Goal: Use online tool/utility: Use online tool/utility

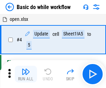
click at [26, 74] on img "button" at bounding box center [25, 71] width 8 height 8
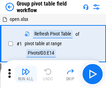
click at [26, 74] on img "button" at bounding box center [25, 71] width 8 height 8
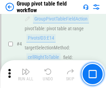
scroll to position [358, 0]
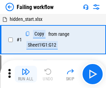
click at [26, 74] on img "button" at bounding box center [25, 71] width 8 height 8
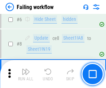
scroll to position [147, 0]
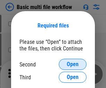
click at [72, 64] on span "Open" at bounding box center [73, 64] width 12 height 6
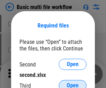
click at [72, 82] on span "Open" at bounding box center [73, 85] width 12 height 6
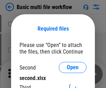
scroll to position [3, 0]
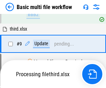
scroll to position [241, 0]
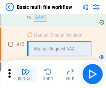
click at [26, 74] on img "button" at bounding box center [25, 71] width 8 height 8
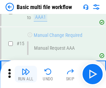
click at [26, 74] on img "button" at bounding box center [25, 71] width 8 height 8
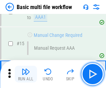
scroll to position [461, 0]
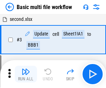
click at [26, 74] on img "button" at bounding box center [25, 71] width 8 height 8
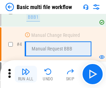
click at [26, 74] on img "button" at bounding box center [25, 71] width 8 height 8
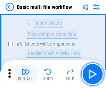
click at [26, 74] on img "button" at bounding box center [25, 71] width 8 height 8
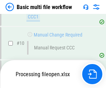
scroll to position [325, 0]
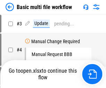
scroll to position [28, 0]
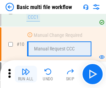
click at [26, 74] on img "button" at bounding box center [25, 71] width 8 height 8
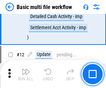
click at [26, 74] on img "button" at bounding box center [25, 71] width 8 height 8
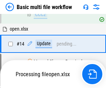
scroll to position [362, 0]
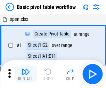
click at [26, 74] on img "button" at bounding box center [25, 71] width 8 height 8
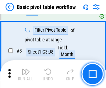
scroll to position [166, 0]
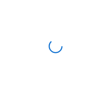
scroll to position [2, 0]
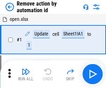
scroll to position [26, 0]
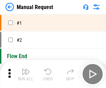
click at [26, 74] on img "button" at bounding box center [25, 71] width 8 height 8
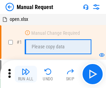
click at [26, 74] on img "button" at bounding box center [25, 71] width 8 height 8
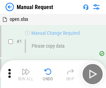
scroll to position [24, 0]
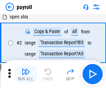
click at [26, 74] on img "button" at bounding box center [25, 71] width 8 height 8
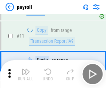
scroll to position [50, 0]
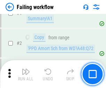
scroll to position [112, 0]
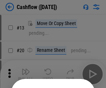
scroll to position [68, 0]
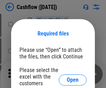
scroll to position [76, 0]
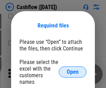
click at [72, 69] on span "Open" at bounding box center [73, 72] width 12 height 6
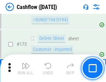
scroll to position [734, 0]
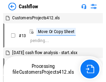
scroll to position [8, 0]
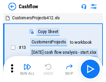
scroll to position [8, 0]
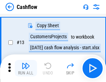
click at [26, 69] on img "button" at bounding box center [25, 66] width 8 height 8
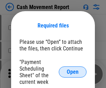
click at [72, 72] on span "Open" at bounding box center [73, 72] width 12 height 6
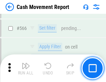
scroll to position [3176, 0]
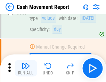
click at [26, 69] on img "button" at bounding box center [25, 66] width 8 height 8
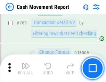
scroll to position [3851, 0]
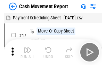
scroll to position [12, 0]
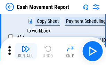
click at [26, 51] on img "button" at bounding box center [25, 49] width 8 height 8
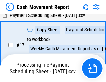
scroll to position [109, 0]
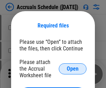
click at [72, 68] on span "Open" at bounding box center [73, 69] width 12 height 6
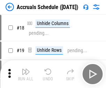
scroll to position [67, 0]
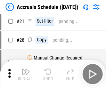
click at [26, 74] on img "button" at bounding box center [25, 71] width 8 height 8
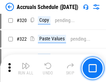
scroll to position [1289, 0]
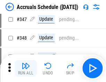
click at [26, 69] on img "button" at bounding box center [25, 66] width 8 height 8
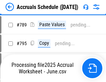
scroll to position [2911, 0]
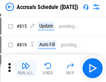
click at [26, 69] on img "button" at bounding box center [25, 66] width 8 height 8
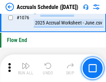
scroll to position [4150, 0]
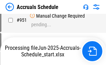
scroll to position [3353, 0]
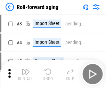
click at [26, 69] on img "button" at bounding box center [25, 71] width 8 height 8
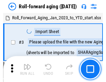
scroll to position [1, 0]
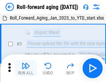
click at [26, 69] on img "button" at bounding box center [25, 66] width 8 height 8
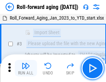
scroll to position [45, 0]
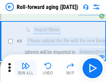
click at [26, 69] on img "button" at bounding box center [25, 66] width 8 height 8
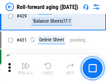
scroll to position [2403, 0]
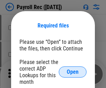
click at [72, 72] on span "Open" at bounding box center [73, 72] width 12 height 6
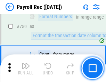
scroll to position [4161, 0]
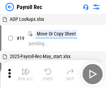
click at [26, 74] on img "button" at bounding box center [25, 71] width 8 height 8
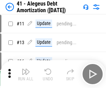
click at [26, 74] on img "button" at bounding box center [25, 71] width 8 height 8
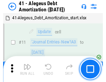
scroll to position [86, 0]
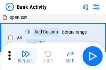
click at [26, 56] on img "button" at bounding box center [25, 54] width 8 height 8
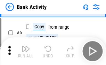
scroll to position [37, 0]
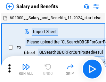
scroll to position [9, 0]
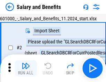
click at [26, 69] on img "button" at bounding box center [25, 66] width 8 height 8
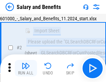
click at [26, 69] on img "button" at bounding box center [25, 66] width 8 height 8
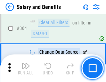
scroll to position [3263, 0]
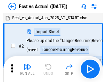
scroll to position [9, 0]
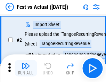
click at [26, 69] on img "button" at bounding box center [25, 66] width 8 height 8
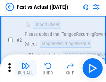
click at [26, 69] on img "button" at bounding box center [25, 66] width 8 height 8
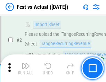
scroll to position [65, 0]
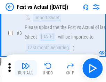
click at [26, 69] on img "button" at bounding box center [25, 66] width 8 height 8
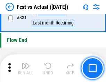
scroll to position [3317, 0]
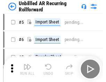
scroll to position [15, 0]
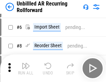
click at [26, 69] on img "button" at bounding box center [25, 66] width 8 height 8
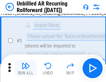
click at [26, 69] on img "button" at bounding box center [25, 66] width 8 height 8
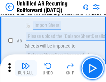
scroll to position [65, 0]
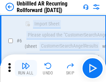
click at [26, 69] on img "button" at bounding box center [25, 66] width 8 height 8
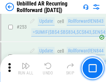
scroll to position [2354, 0]
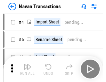
scroll to position [11, 0]
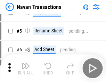
click at [26, 69] on img "button" at bounding box center [25, 66] width 8 height 8
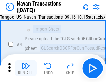
click at [26, 69] on img "button" at bounding box center [25, 66] width 8 height 8
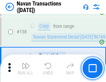
scroll to position [2247, 0]
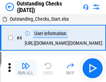
click at [26, 69] on img "button" at bounding box center [25, 66] width 8 height 8
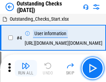
scroll to position [29, 0]
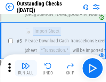
click at [26, 69] on img "button" at bounding box center [25, 66] width 8 height 8
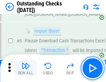
scroll to position [72, 0]
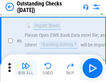
click at [26, 69] on img "button" at bounding box center [25, 66] width 8 height 8
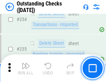
scroll to position [2104, 0]
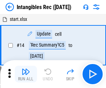
click at [26, 74] on img "button" at bounding box center [25, 71] width 8 height 8
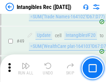
scroll to position [270, 0]
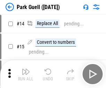
click at [26, 69] on img "button" at bounding box center [25, 71] width 8 height 8
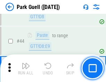
scroll to position [867, 0]
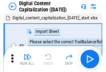
scroll to position [20, 0]
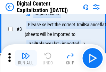
click at [26, 58] on img "button" at bounding box center [25, 56] width 8 height 8
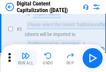
click at [26, 58] on img "button" at bounding box center [25, 56] width 8 height 8
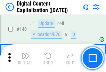
scroll to position [735, 0]
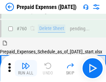
click at [26, 69] on img "button" at bounding box center [25, 66] width 8 height 8
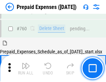
scroll to position [1921, 0]
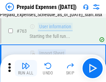
click at [26, 69] on img "button" at bounding box center [25, 66] width 8 height 8
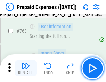
scroll to position [1962, 0]
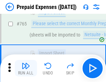
click at [26, 69] on img "button" at bounding box center [25, 66] width 8 height 8
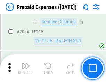
scroll to position [7244, 0]
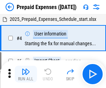
click at [26, 74] on img "button" at bounding box center [25, 71] width 8 height 8
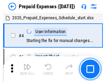
scroll to position [30, 0]
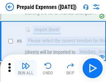
click at [26, 69] on img "button" at bounding box center [25, 66] width 8 height 8
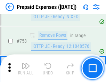
scroll to position [2469, 0]
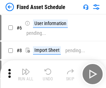
click at [26, 74] on img "button" at bounding box center [25, 71] width 8 height 8
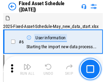
scroll to position [37, 0]
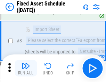
click at [26, 69] on img "button" at bounding box center [25, 66] width 8 height 8
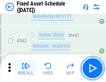
scroll to position [2471, 0]
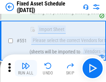
click at [26, 69] on img "button" at bounding box center [25, 66] width 8 height 8
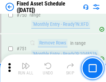
scroll to position [3378, 0]
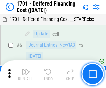
scroll to position [83, 0]
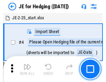
scroll to position [1, 0]
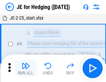
click at [26, 69] on img "button" at bounding box center [25, 66] width 8 height 8
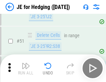
scroll to position [449, 0]
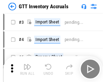
scroll to position [1, 0]
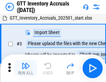
click at [26, 69] on img "button" at bounding box center [25, 66] width 8 height 8
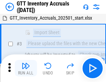
click at [26, 69] on img "button" at bounding box center [25, 66] width 8 height 8
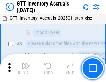
scroll to position [45, 0]
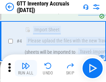
click at [26, 69] on img "button" at bounding box center [25, 66] width 8 height 8
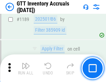
scroll to position [5659, 0]
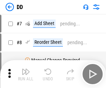
click at [26, 74] on img "button" at bounding box center [25, 71] width 8 height 8
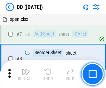
scroll to position [67, 0]
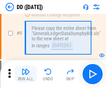
click at [26, 74] on img "button" at bounding box center [25, 71] width 8 height 8
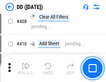
scroll to position [3100, 0]
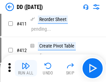
click at [26, 69] on img "button" at bounding box center [25, 66] width 8 height 8
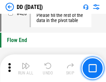
scroll to position [3317, 0]
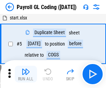
click at [26, 74] on img "button" at bounding box center [25, 71] width 8 height 8
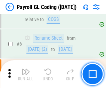
scroll to position [83, 0]
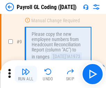
click at [26, 74] on img "button" at bounding box center [25, 71] width 8 height 8
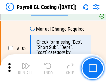
scroll to position [1626, 0]
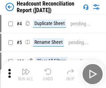
click at [26, 74] on img "button" at bounding box center [25, 71] width 8 height 8
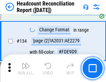
scroll to position [833, 0]
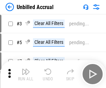
click at [26, 74] on img "button" at bounding box center [25, 71] width 8 height 8
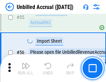
scroll to position [723, 0]
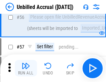
click at [26, 69] on img "button" at bounding box center [25, 66] width 8 height 8
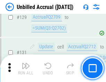
scroll to position [2064, 0]
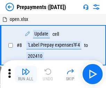
click at [26, 74] on img "button" at bounding box center [25, 71] width 8 height 8
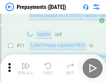
scroll to position [43, 0]
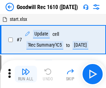
click at [26, 74] on img "button" at bounding box center [25, 71] width 8 height 8
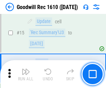
scroll to position [119, 0]
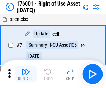
click at [26, 74] on img "button" at bounding box center [25, 71] width 8 height 8
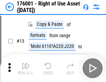
scroll to position [45, 0]
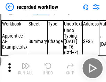
click at [26, 69] on img "button" at bounding box center [25, 66] width 8 height 8
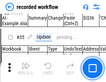
scroll to position [2166, 0]
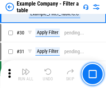
scroll to position [634, 0]
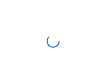
scroll to position [11, 0]
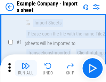
click at [26, 69] on img "button" at bounding box center [25, 66] width 8 height 8
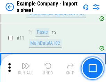
scroll to position [153, 0]
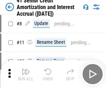
click at [26, 69] on img "button" at bounding box center [25, 71] width 8 height 8
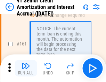
click at [26, 69] on img "button" at bounding box center [25, 66] width 8 height 8
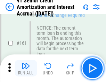
scroll to position [741, 0]
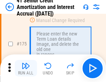
click at [26, 69] on img "button" at bounding box center [25, 66] width 8 height 8
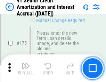
scroll to position [812, 0]
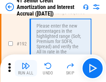
click at [26, 69] on img "button" at bounding box center [25, 66] width 8 height 8
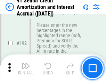
scroll to position [884, 0]
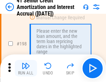
click at [26, 69] on img "button" at bounding box center [25, 66] width 8 height 8
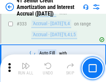
scroll to position [1770, 0]
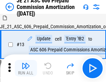
click at [26, 69] on img "button" at bounding box center [25, 66] width 8 height 8
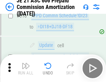
scroll to position [1294, 0]
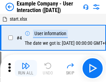
click at [26, 69] on img "button" at bounding box center [25, 66] width 8 height 8
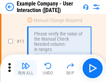
click at [26, 69] on img "button" at bounding box center [25, 66] width 8 height 8
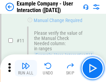
scroll to position [150, 0]
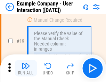
click at [26, 69] on img "button" at bounding box center [25, 66] width 8 height 8
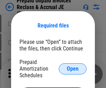
click at [72, 68] on span "Open" at bounding box center [73, 69] width 12 height 6
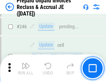
scroll to position [936, 0]
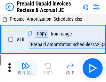
click at [26, 69] on img "button" at bounding box center [25, 66] width 8 height 8
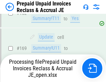
scroll to position [900, 0]
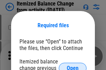
click at [72, 66] on span "Open" at bounding box center [73, 69] width 12 height 6
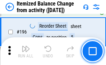
scroll to position [1334, 0]
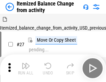
scroll to position [11, 0]
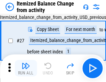
click at [26, 69] on img "button" at bounding box center [25, 66] width 8 height 8
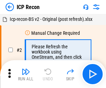
scroll to position [3, 0]
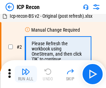
click at [26, 74] on img "button" at bounding box center [25, 71] width 8 height 8
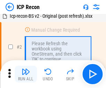
click at [26, 74] on img "button" at bounding box center [25, 71] width 8 height 8
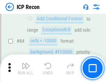
scroll to position [679, 0]
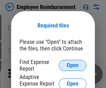
click at [72, 65] on span "Open" at bounding box center [73, 65] width 12 height 6
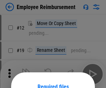
scroll to position [61, 0]
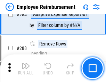
scroll to position [1884, 0]
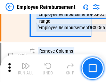
click at [26, 69] on img "button" at bounding box center [25, 66] width 8 height 8
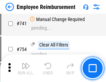
scroll to position [4862, 0]
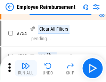
click at [26, 69] on img "button" at bounding box center [25, 66] width 8 height 8
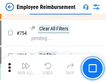
click at [26, 69] on img "button" at bounding box center [25, 66] width 8 height 8
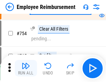
click at [26, 69] on img "button" at bounding box center [25, 66] width 8 height 8
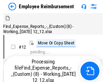
scroll to position [24, 0]
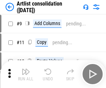
click at [26, 74] on img "button" at bounding box center [25, 71] width 8 height 8
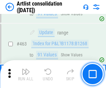
scroll to position [3034, 0]
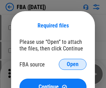
click at [72, 64] on span "Open" at bounding box center [73, 64] width 12 height 6
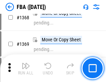
scroll to position [7442, 0]
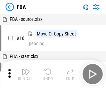
scroll to position [7, 0]
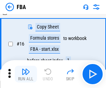
click at [26, 74] on img "button" at bounding box center [25, 71] width 8 height 8
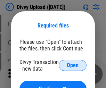
click at [72, 65] on span "Open" at bounding box center [73, 65] width 12 height 6
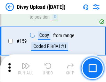
scroll to position [718, 0]
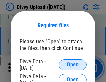
click at [72, 65] on span "Open" at bounding box center [73, 65] width 12 height 6
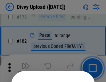
scroll to position [778, 0]
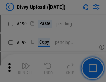
scroll to position [875, 0]
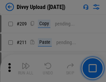
scroll to position [1177, 0]
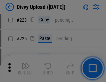
scroll to position [1383, 0]
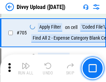
scroll to position [4740, 0]
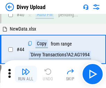
click at [26, 74] on img "button" at bounding box center [25, 71] width 8 height 8
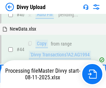
scroll to position [76, 0]
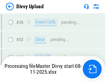
scroll to position [718, 0]
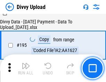
scroll to position [968, 0]
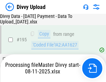
scroll to position [1004, 0]
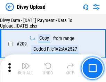
scroll to position [1274, 0]
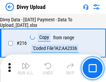
scroll to position [1427, 0]
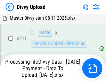
scroll to position [1387, 0]
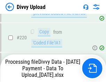
scroll to position [1540, 0]
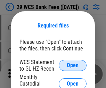
click at [72, 65] on span "Open" at bounding box center [73, 65] width 12 height 6
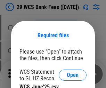
scroll to position [10, 0]
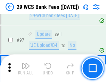
scroll to position [675, 0]
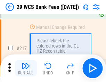
click at [26, 69] on img "button" at bounding box center [25, 66] width 8 height 8
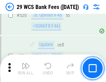
scroll to position [3576, 0]
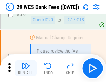
click at [26, 69] on img "button" at bounding box center [25, 66] width 8 height 8
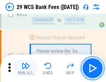
scroll to position [3837, 0]
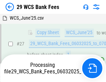
scroll to position [138, 0]
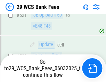
scroll to position [3789, 0]
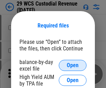
click at [72, 65] on span "Open" at bounding box center [73, 65] width 12 height 6
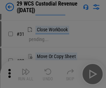
scroll to position [149, 0]
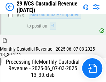
scroll to position [724, 0]
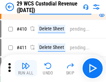
click at [26, 69] on img "button" at bounding box center [25, 66] width 8 height 8
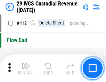
scroll to position [3309, 0]
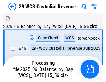
scroll to position [17, 0]
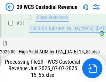
scroll to position [356, 0]
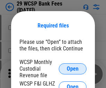
click at [72, 68] on span "Open" at bounding box center [73, 69] width 12 height 6
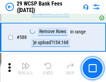
scroll to position [2728, 0]
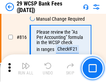
click at [26, 69] on img "button" at bounding box center [25, 66] width 8 height 8
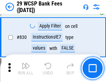
scroll to position [4397, 0]
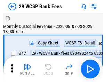
scroll to position [17, 0]
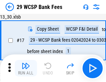
click at [26, 69] on img "button" at bounding box center [25, 66] width 8 height 8
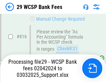
scroll to position [4261, 0]
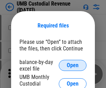
click at [72, 65] on span "Open" at bounding box center [73, 65] width 12 height 6
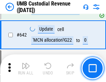
scroll to position [3589, 0]
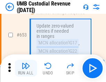
click at [26, 69] on img "button" at bounding box center [25, 66] width 8 height 8
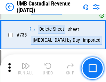
scroll to position [4237, 0]
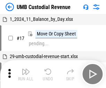
scroll to position [5, 0]
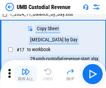
click at [26, 74] on img "button" at bounding box center [25, 71] width 8 height 8
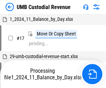
scroll to position [5, 0]
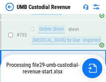
scroll to position [4221, 0]
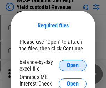
click at [72, 65] on span "Open" at bounding box center [73, 65] width 12 height 6
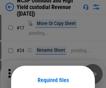
scroll to position [54, 0]
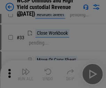
scroll to position [158, 0]
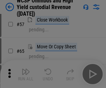
scroll to position [302, 0]
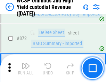
scroll to position [5865, 0]
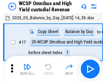
scroll to position [4, 0]
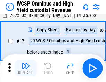
click at [26, 69] on img "button" at bounding box center [25, 66] width 8 height 8
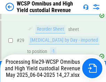
scroll to position [144, 0]
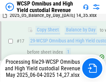
scroll to position [144, 0]
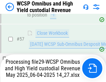
scroll to position [711, 0]
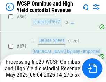
scroll to position [5849, 0]
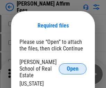
click at [72, 66] on span "Open" at bounding box center [73, 69] width 12 height 6
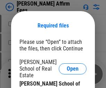
scroll to position [54, 0]
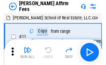
scroll to position [7, 0]
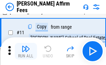
click at [26, 51] on img "button" at bounding box center [25, 49] width 8 height 8
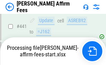
scroll to position [1817, 0]
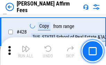
scroll to position [1386, 0]
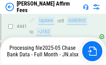
scroll to position [1817, 0]
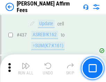
scroll to position [1809, 0]
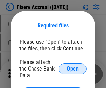
click at [72, 66] on span "Open" at bounding box center [73, 69] width 12 height 6
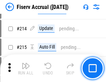
scroll to position [1789, 0]
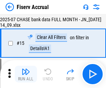
click at [26, 74] on img "button" at bounding box center [25, 71] width 8 height 8
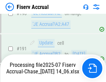
scroll to position [1781, 0]
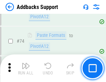
scroll to position [505, 0]
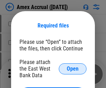
click at [72, 68] on span "Open" at bounding box center [73, 69] width 12 height 6
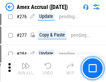
scroll to position [1804, 0]
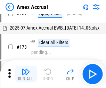
click at [26, 74] on img "button" at bounding box center [25, 71] width 8 height 8
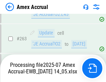
scroll to position [1938, 0]
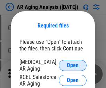
click at [72, 64] on span "Open" at bounding box center [73, 65] width 12 height 6
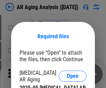
scroll to position [11, 0]
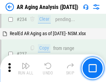
scroll to position [1074, 0]
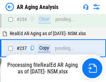
scroll to position [1066, 0]
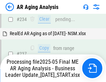
scroll to position [1066, 0]
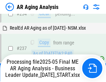
scroll to position [1066, 0]
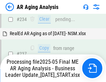
scroll to position [1066, 0]
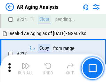
scroll to position [1066, 0]
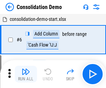
click at [26, 74] on img "button" at bounding box center [25, 71] width 8 height 8
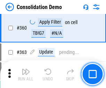
scroll to position [2323, 0]
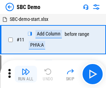
click at [26, 74] on img "button" at bounding box center [25, 71] width 8 height 8
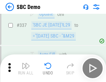
scroll to position [1823, 0]
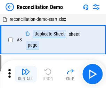
click at [26, 74] on img "button" at bounding box center [25, 71] width 8 height 8
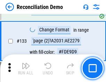
scroll to position [823, 0]
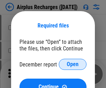
click at [72, 64] on span "Open" at bounding box center [73, 64] width 12 height 6
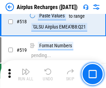
scroll to position [2982, 0]
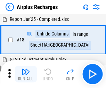
click at [26, 74] on img "button" at bounding box center [25, 71] width 8 height 8
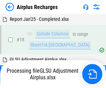
scroll to position [30, 0]
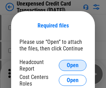
click at [72, 65] on span "Open" at bounding box center [73, 65] width 12 height 6
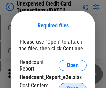
click at [72, 86] on span "Open" at bounding box center [73, 89] width 12 height 6
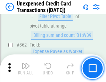
scroll to position [1782, 0]
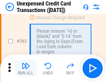
click at [26, 69] on img "button" at bounding box center [25, 66] width 8 height 8
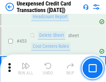
scroll to position [2363, 0]
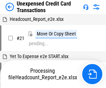
scroll to position [11, 0]
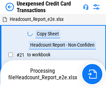
scroll to position [11, 0]
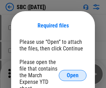
click at [72, 75] on span "Open" at bounding box center [73, 75] width 12 height 6
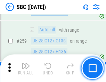
scroll to position [1354, 0]
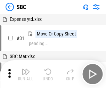
scroll to position [7, 0]
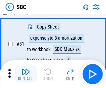
click at [26, 74] on img "button" at bounding box center [25, 71] width 8 height 8
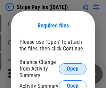
click at [72, 68] on span "Open" at bounding box center [73, 69] width 12 height 6
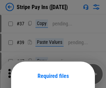
scroll to position [50, 0]
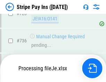
scroll to position [3649, 0]
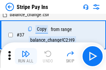
click at [26, 56] on img "button" at bounding box center [25, 54] width 8 height 8
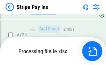
scroll to position [3634, 0]
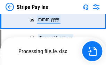
scroll to position [3634, 0]
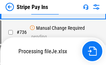
scroll to position [3634, 0]
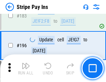
scroll to position [938, 0]
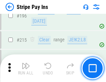
click at [26, 69] on img "button" at bounding box center [25, 66] width 8 height 8
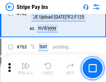
scroll to position [3625, 0]
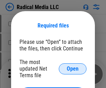
click at [72, 68] on span "Open" at bounding box center [73, 69] width 12 height 6
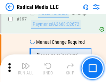
scroll to position [1603, 0]
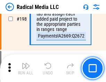
click at [26, 69] on img "button" at bounding box center [25, 66] width 8 height 8
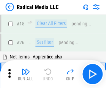
scroll to position [39, 0]
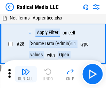
click at [26, 74] on img "button" at bounding box center [25, 71] width 8 height 8
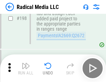
scroll to position [1737, 0]
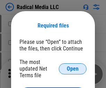
click at [72, 68] on span "Open" at bounding box center [73, 69] width 12 height 6
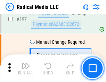
scroll to position [1603, 0]
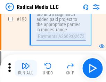
click at [26, 69] on img "button" at bounding box center [25, 66] width 8 height 8
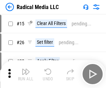
scroll to position [39, 0]
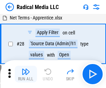
click at [26, 74] on img "button" at bounding box center [25, 71] width 8 height 8
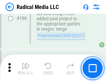
scroll to position [1737, 0]
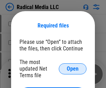
click at [72, 68] on span "Open" at bounding box center [73, 69] width 12 height 6
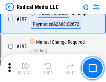
scroll to position [1603, 0]
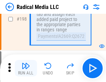
click at [26, 69] on img "button" at bounding box center [25, 66] width 8 height 8
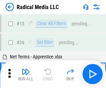
scroll to position [39, 0]
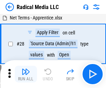
click at [26, 74] on img "button" at bounding box center [25, 71] width 8 height 8
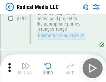
scroll to position [1737, 0]
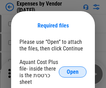
click at [72, 72] on span "Open" at bounding box center [73, 72] width 12 height 6
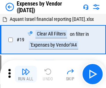
click at [26, 74] on img "button" at bounding box center [25, 71] width 8 height 8
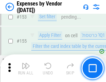
scroll to position [511, 0]
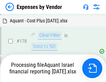
scroll to position [541, 0]
